Goal: Communication & Community: Ask a question

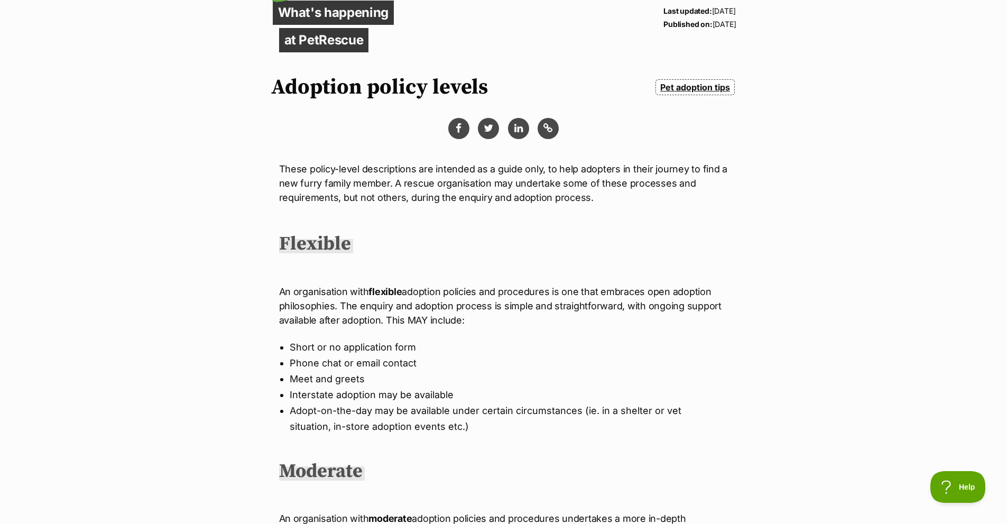
scroll to position [106, 0]
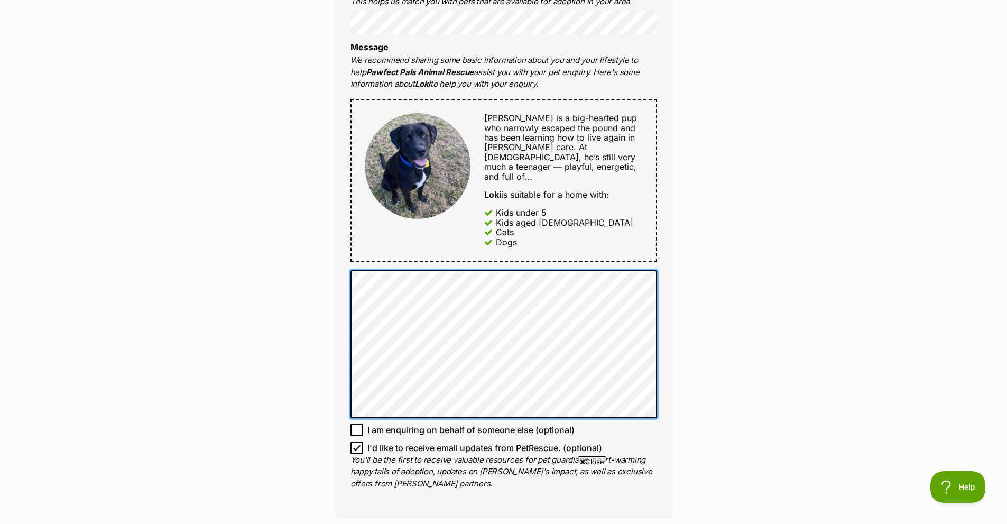
click at [344, 267] on div "Full name Deekshan Prabhu Email We require this to be able to send you communic…" at bounding box center [504, 168] width 338 height 701
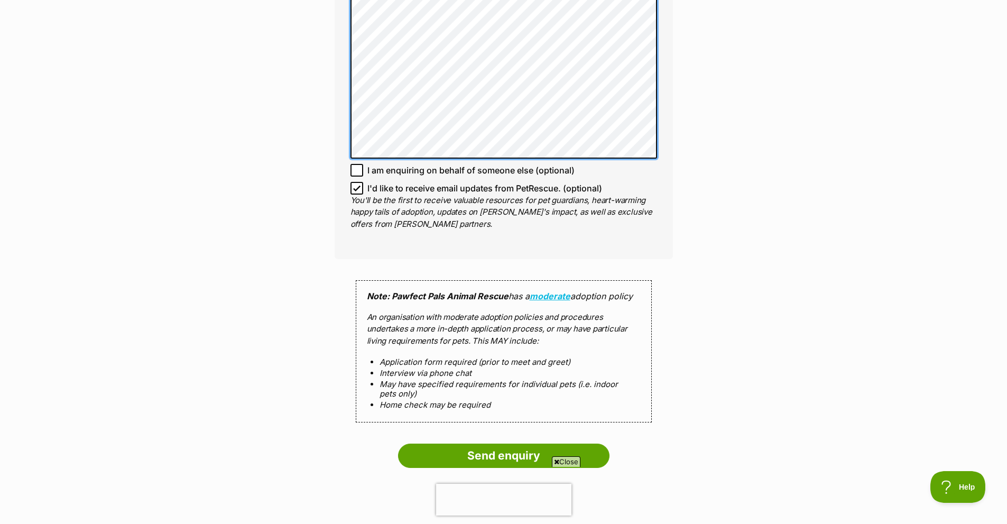
scroll to position [793, 0]
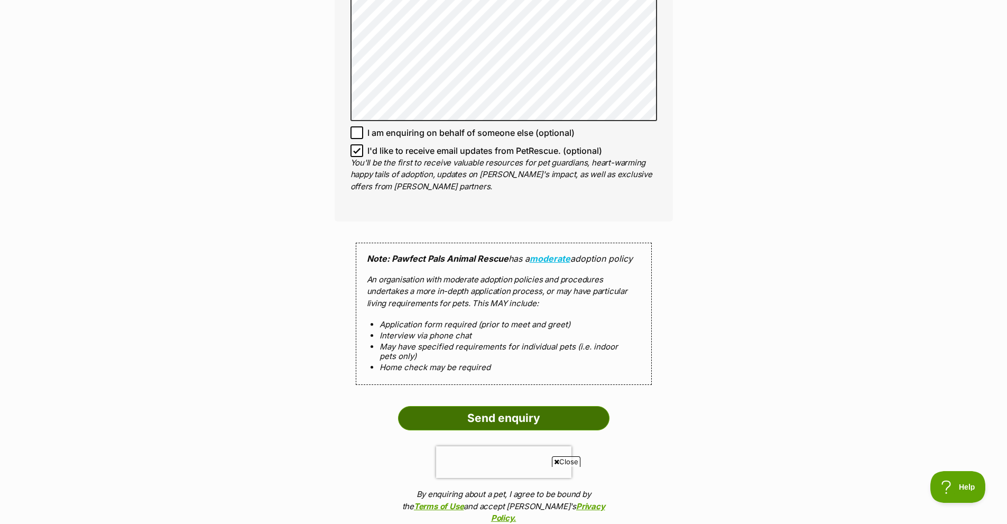
click at [529, 406] on input "Send enquiry" at bounding box center [503, 418] width 211 height 24
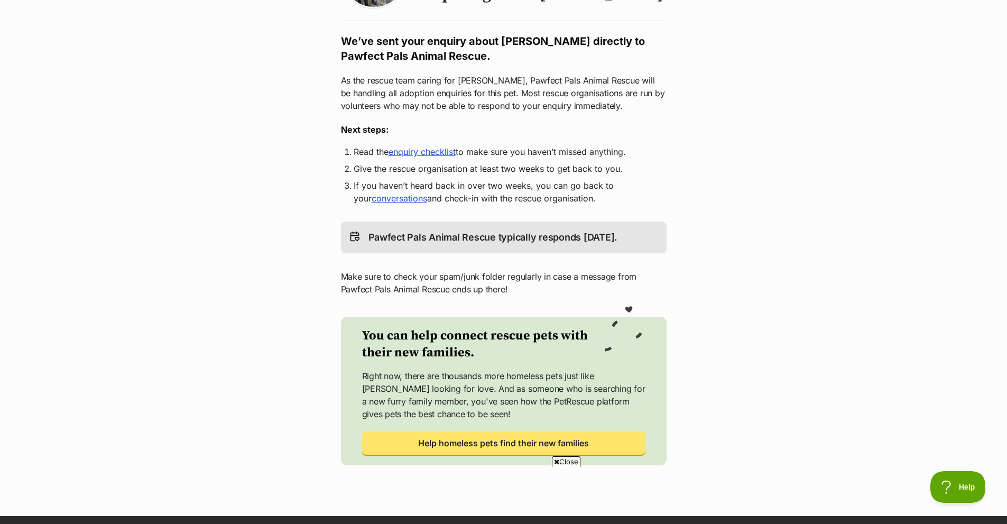
scroll to position [106, 0]
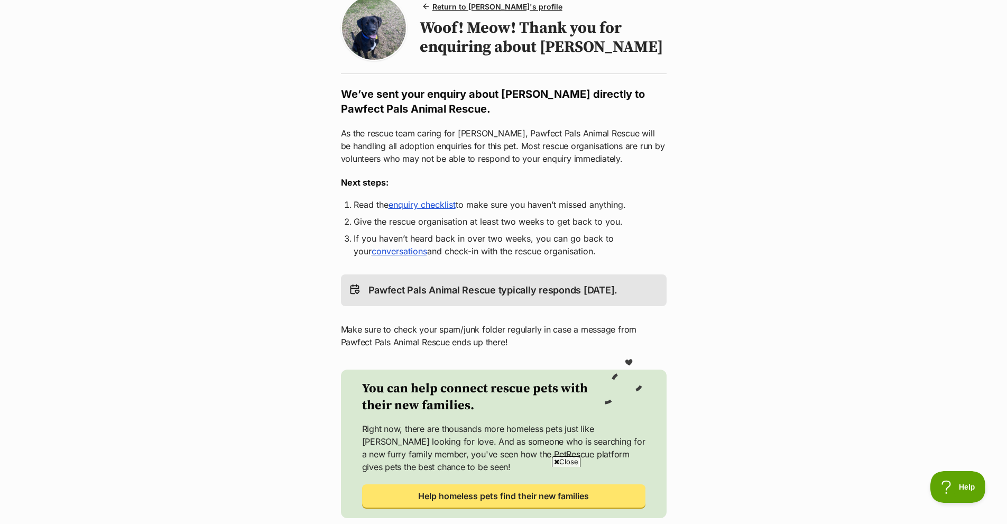
click at [416, 289] on p "Pawfect Pals Animal Rescue typically responds within 1 day." at bounding box center [494, 290] width 250 height 15
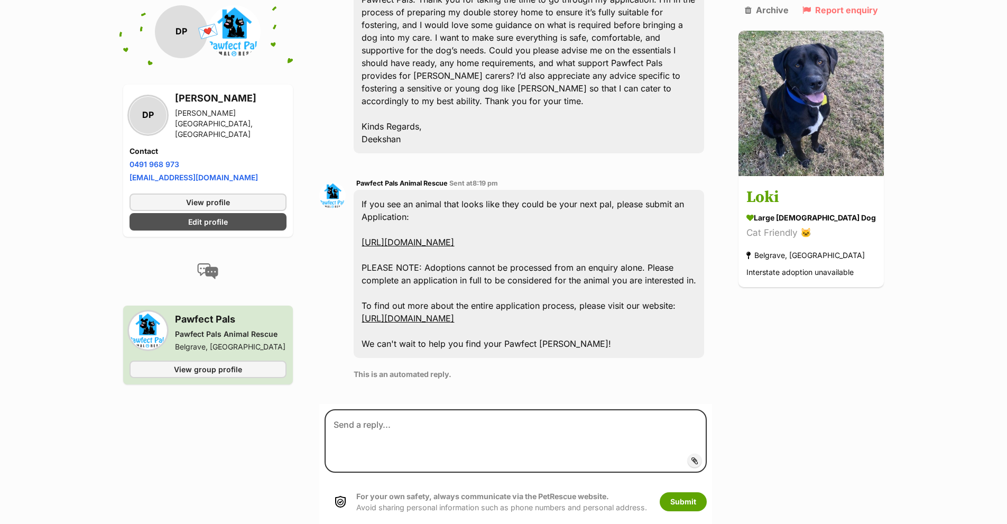
scroll to position [423, 0]
